Goal: Information Seeking & Learning: Learn about a topic

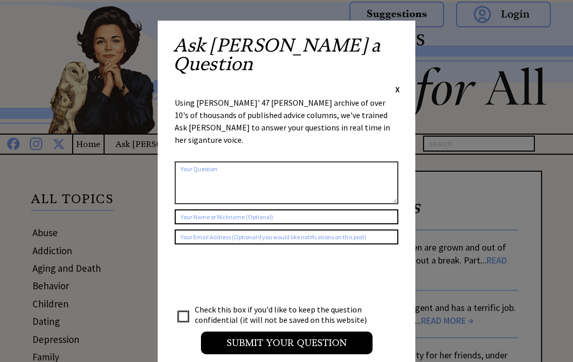
click at [397, 84] on span "X" at bounding box center [398, 89] width 5 height 10
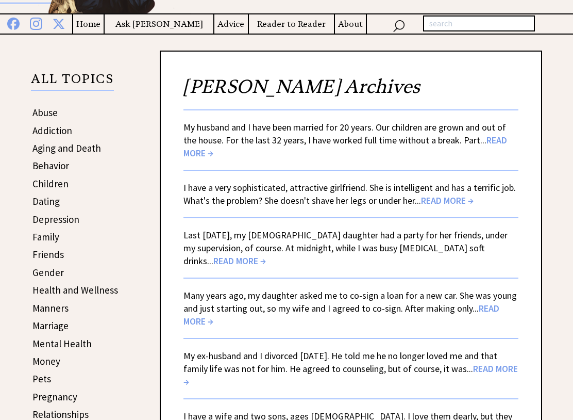
scroll to position [120, 0]
click at [445, 204] on span "READ MORE →" at bounding box center [447, 200] width 53 height 12
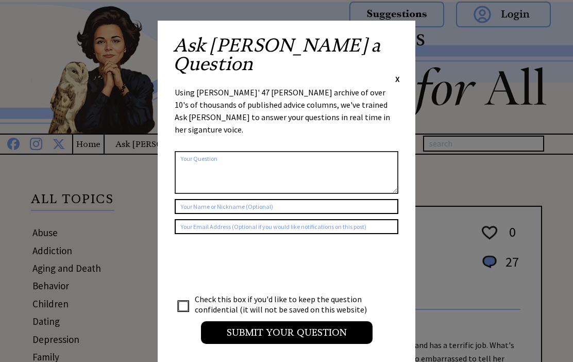
click at [392, 37] on div "Ask [PERSON_NAME] a Question X" at bounding box center [286, 60] width 227 height 48
click at [399, 74] on span "X" at bounding box center [398, 79] width 5 height 10
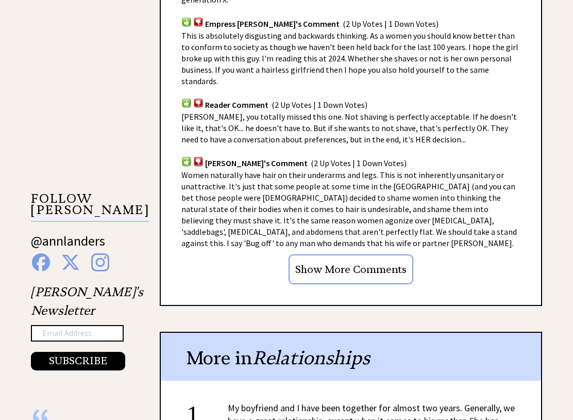
scroll to position [824, 0]
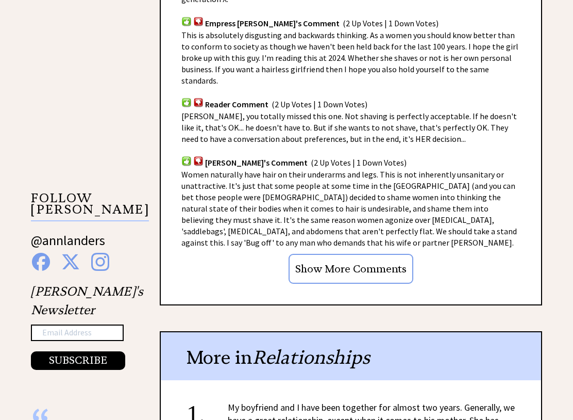
click at [558, 112] on div "Advice Topics I have a very sophisticated, attractive girlfriend. 0 27 0 27 Fro…" at bounding box center [286, 117] width 573 height 1571
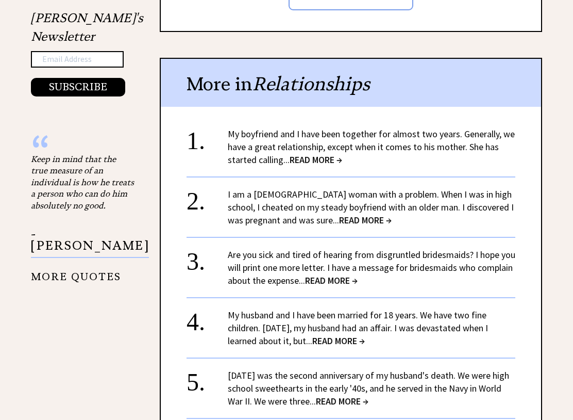
scroll to position [1099, 0]
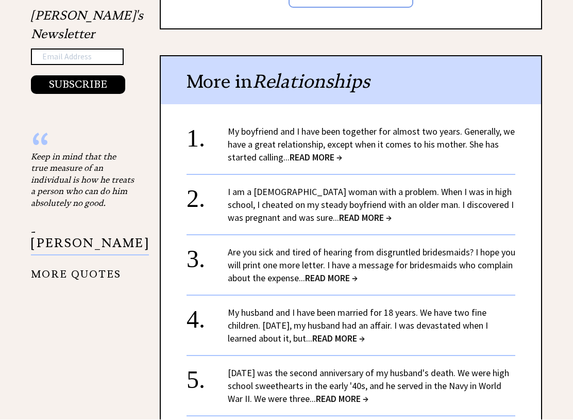
click at [308, 152] on span "READ MORE →" at bounding box center [316, 158] width 53 height 12
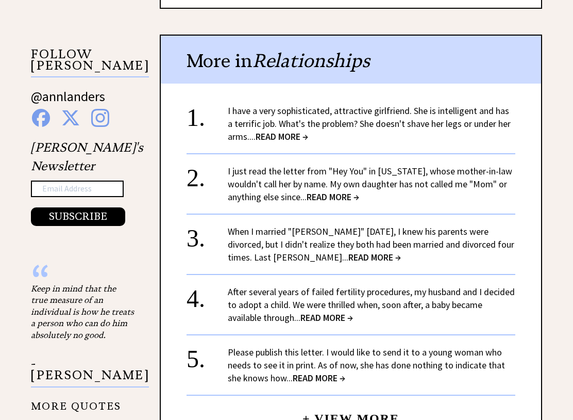
scroll to position [967, 0]
click at [342, 194] on span "READ MORE →" at bounding box center [333, 198] width 53 height 12
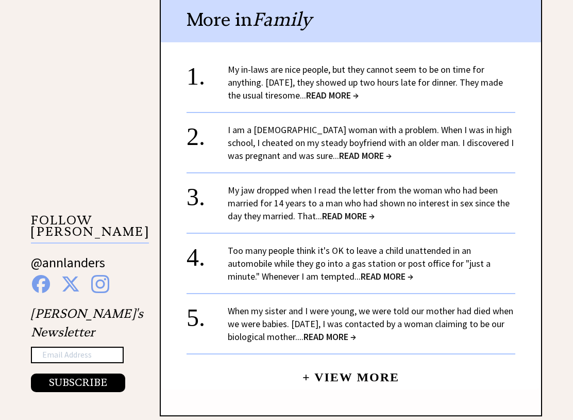
scroll to position [802, 0]
click at [355, 152] on span "READ MORE →" at bounding box center [365, 156] width 53 height 12
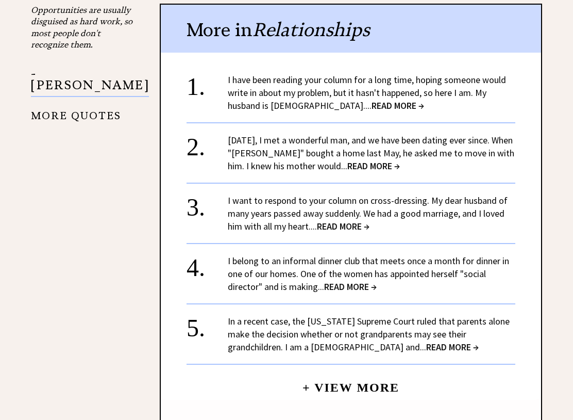
scroll to position [1324, 0]
click at [337, 264] on link "I belong to an informal dinner club that meets once a month for dinner in one o…" at bounding box center [369, 274] width 282 height 38
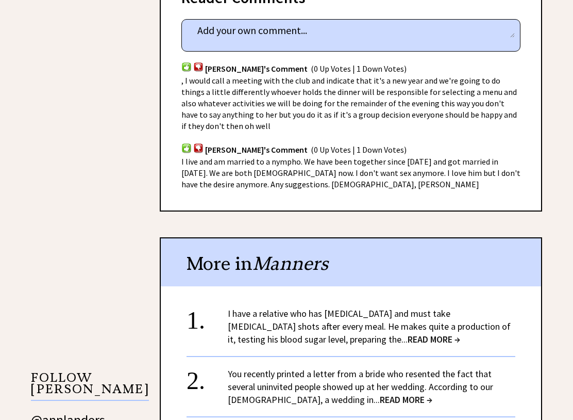
scroll to position [642, 0]
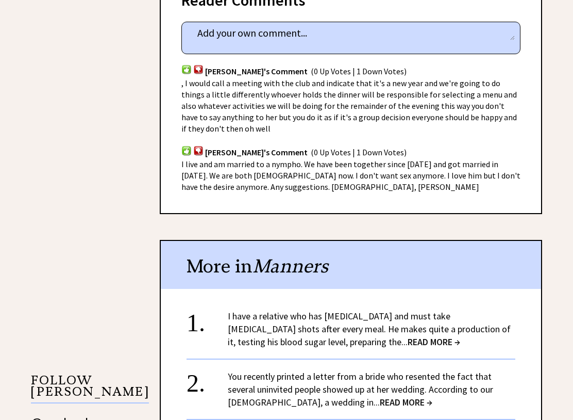
click at [236, 159] on span "I live and am married to a nympho. We have been together since 2008 and got mar…" at bounding box center [351, 175] width 339 height 33
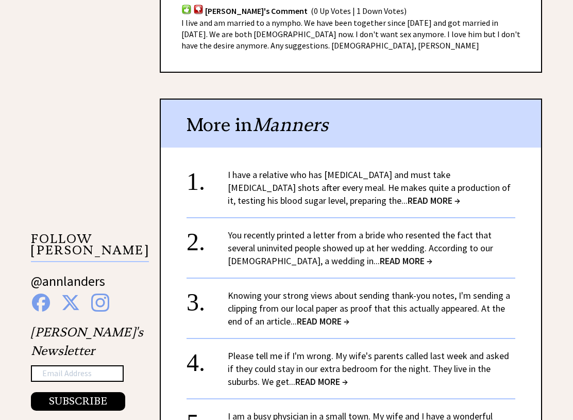
scroll to position [782, 0]
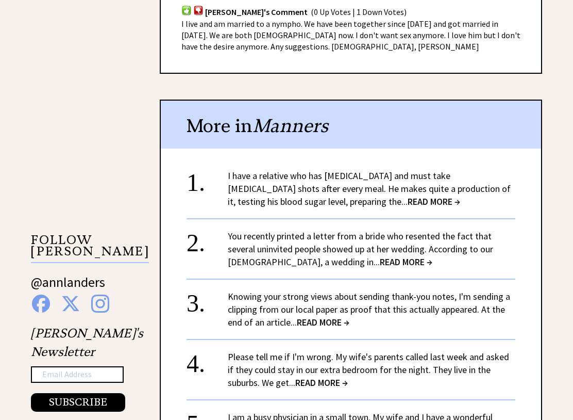
click at [380, 256] on span "READ MORE →" at bounding box center [406, 262] width 53 height 12
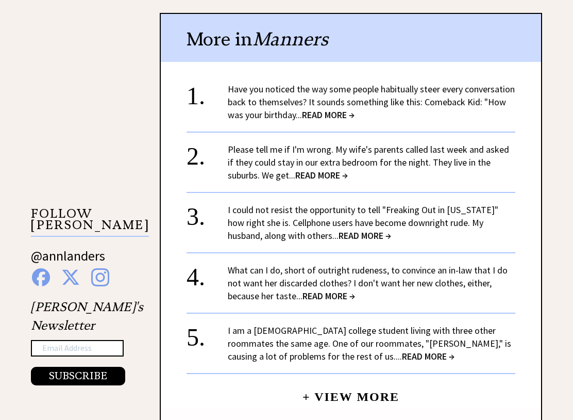
scroll to position [809, 0]
click at [323, 143] on link "Please tell me if I'm wrong. My wife's parents called last week and asked if th…" at bounding box center [369, 162] width 282 height 38
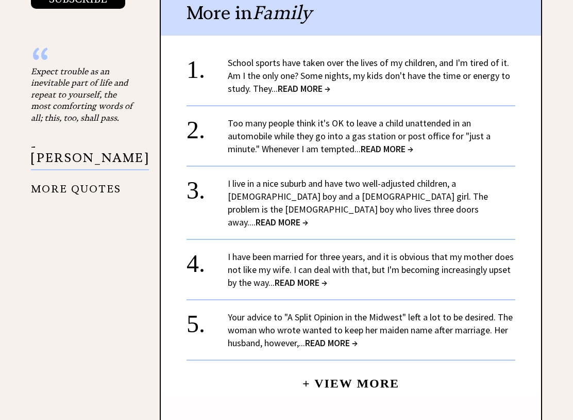
scroll to position [1185, 0]
click at [260, 251] on link "I have been married for three years, and it is obvious that my mother does not …" at bounding box center [371, 270] width 286 height 38
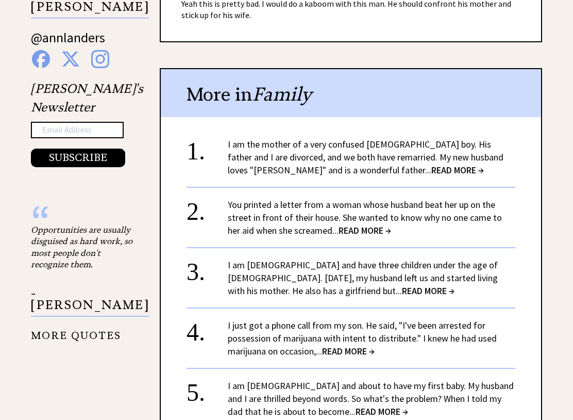
scroll to position [1026, 0]
click at [313, 361] on link "I am [DEMOGRAPHIC_DATA] and about to have my first baby. My husband and I are t…" at bounding box center [371, 399] width 286 height 38
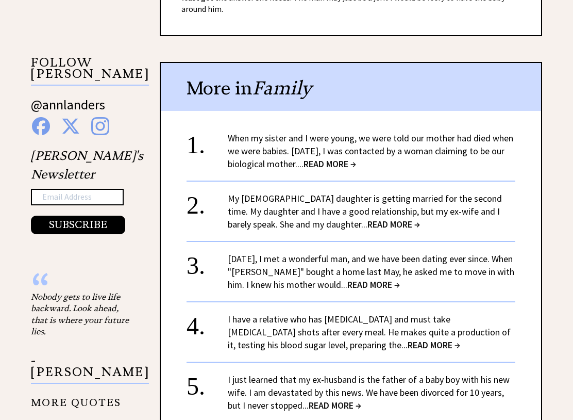
scroll to position [960, 0]
click at [375, 253] on link "[DATE], I met a wonderful man, and we have been dating ever since. When "[PERSO…" at bounding box center [371, 272] width 287 height 38
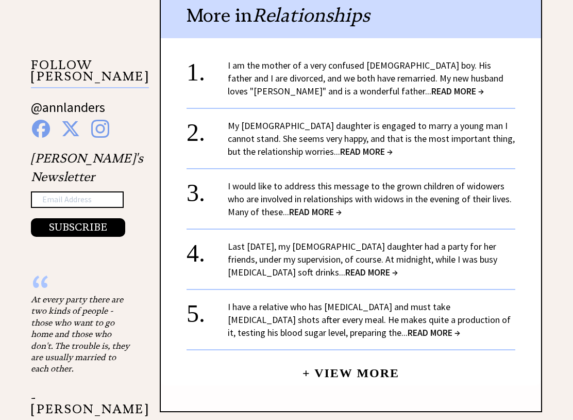
scroll to position [957, 0]
click at [309, 206] on span "READ MORE →" at bounding box center [315, 212] width 53 height 12
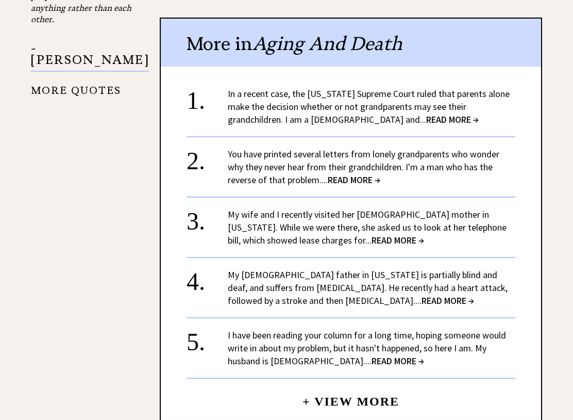
scroll to position [1350, 0]
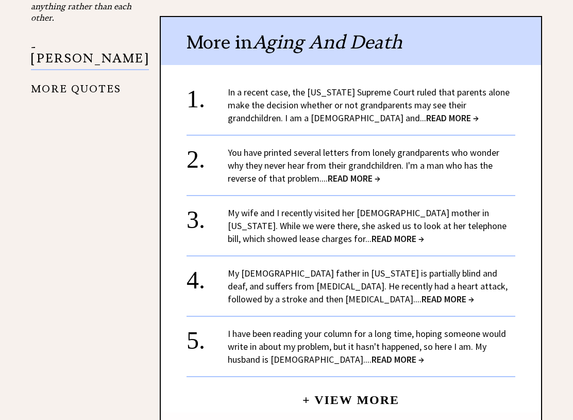
click at [319, 207] on link "My wife and I recently visited her 86-year-old mother in Oklahoma. While we wer…" at bounding box center [367, 226] width 279 height 38
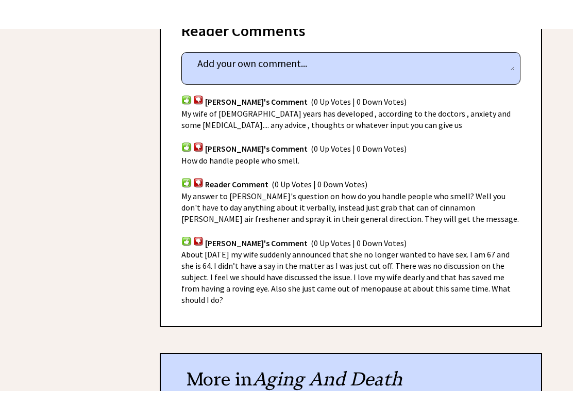
scroll to position [628, 0]
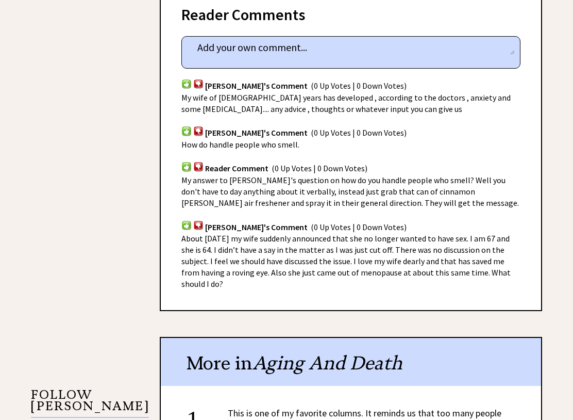
click at [235, 244] on span "About 6 years ago my wife suddenly announced that she no longer wanted to have …" at bounding box center [347, 261] width 330 height 56
click at [214, 242] on span "About 6 years ago my wife suddenly announced that she no longer wanted to have …" at bounding box center [347, 261] width 330 height 56
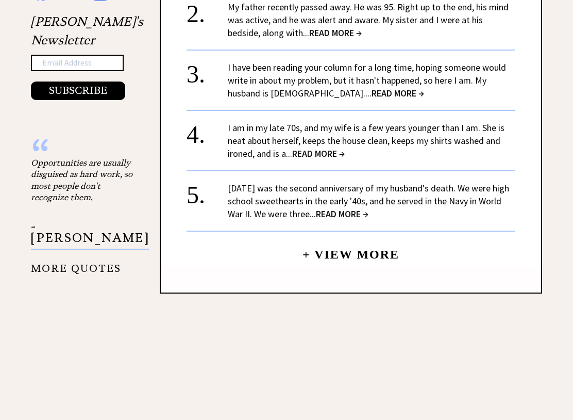
scroll to position [1112, 0]
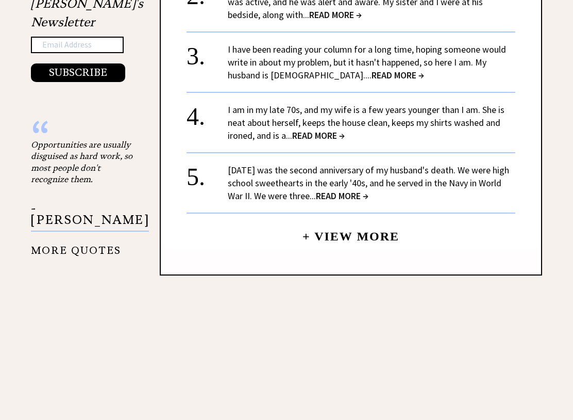
click at [344, 221] on link "+ View More" at bounding box center [351, 232] width 97 height 22
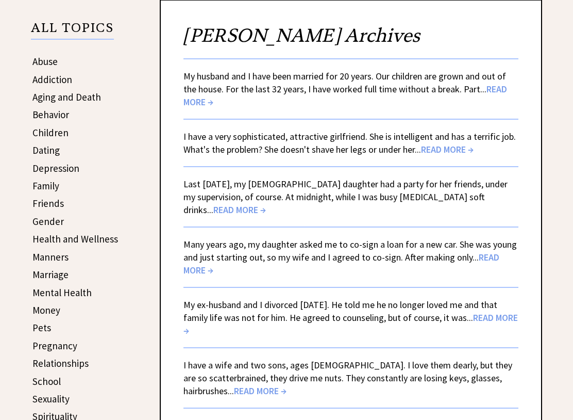
scroll to position [175, 0]
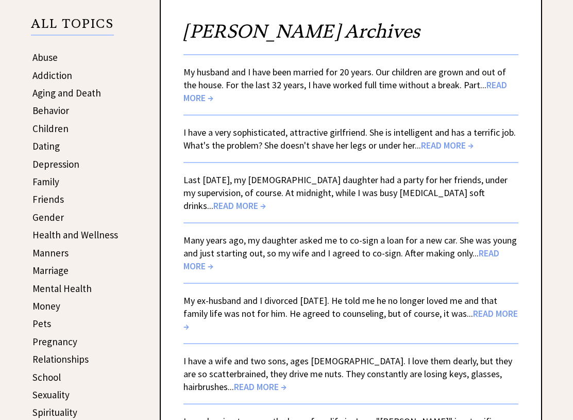
click at [216, 194] on link "Last [DATE], my [DEMOGRAPHIC_DATA] daughter had a party for her friends, under …" at bounding box center [346, 193] width 324 height 38
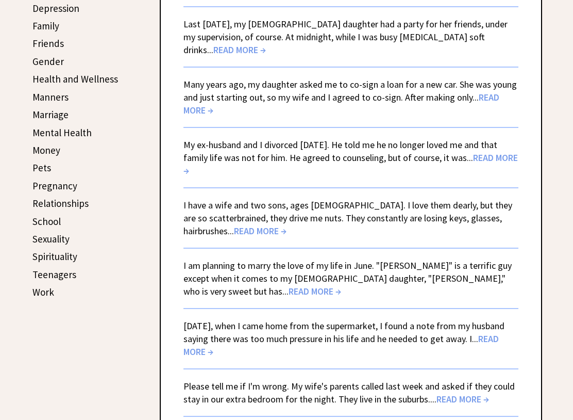
scroll to position [334, 0]
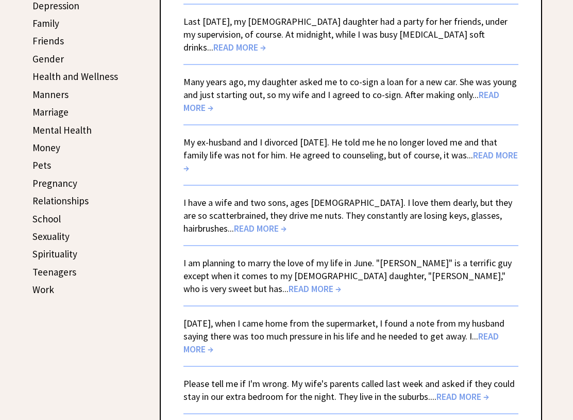
click at [209, 88] on link "Many years ago, my daughter asked me to co-sign a loan for a new car. She was y…" at bounding box center [351, 95] width 334 height 38
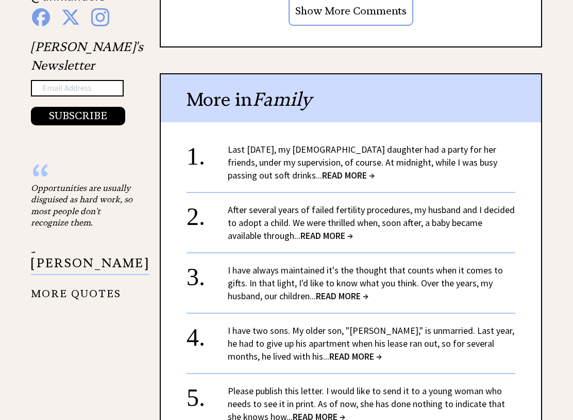
scroll to position [1106, 0]
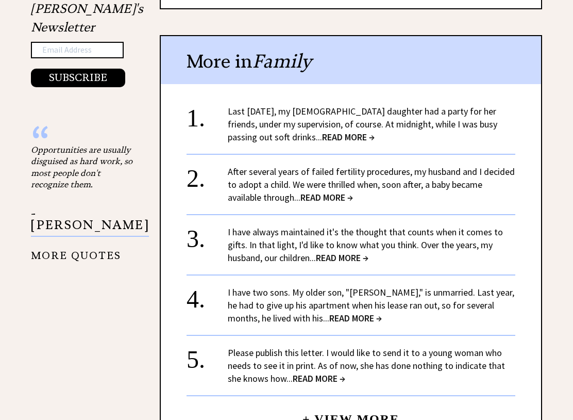
click at [310, 305] on link "I have two sons. My older son, "Randall," is unmarried. Last year, he had to gi…" at bounding box center [371, 306] width 287 height 38
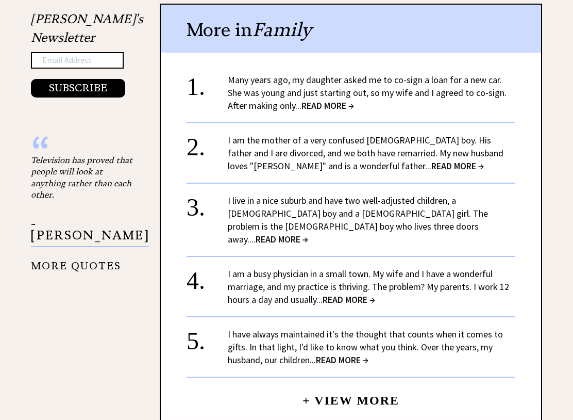
scroll to position [1097, 0]
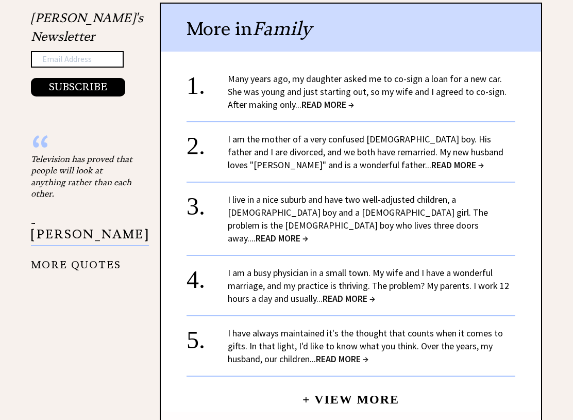
click at [354, 293] on span "READ MORE →" at bounding box center [349, 299] width 53 height 12
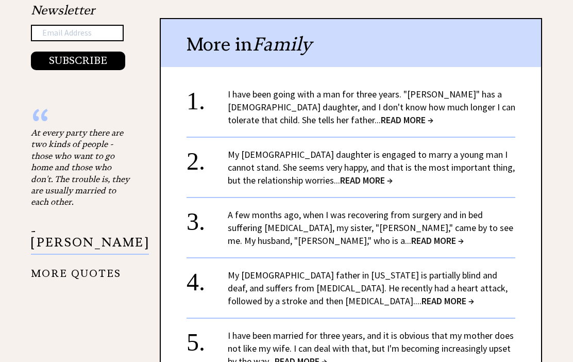
scroll to position [1213, 0]
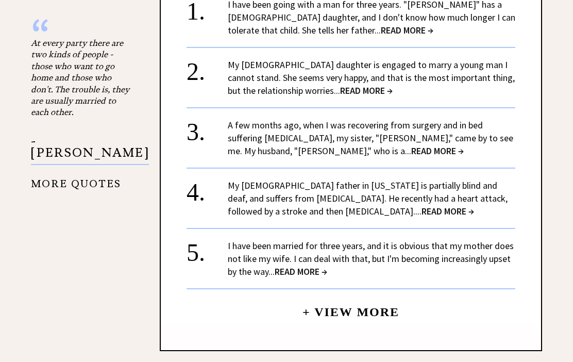
click at [270, 240] on link "I have been married for three years, and it is obvious that my mother does not …" at bounding box center [371, 259] width 286 height 38
